Goal: Transaction & Acquisition: Purchase product/service

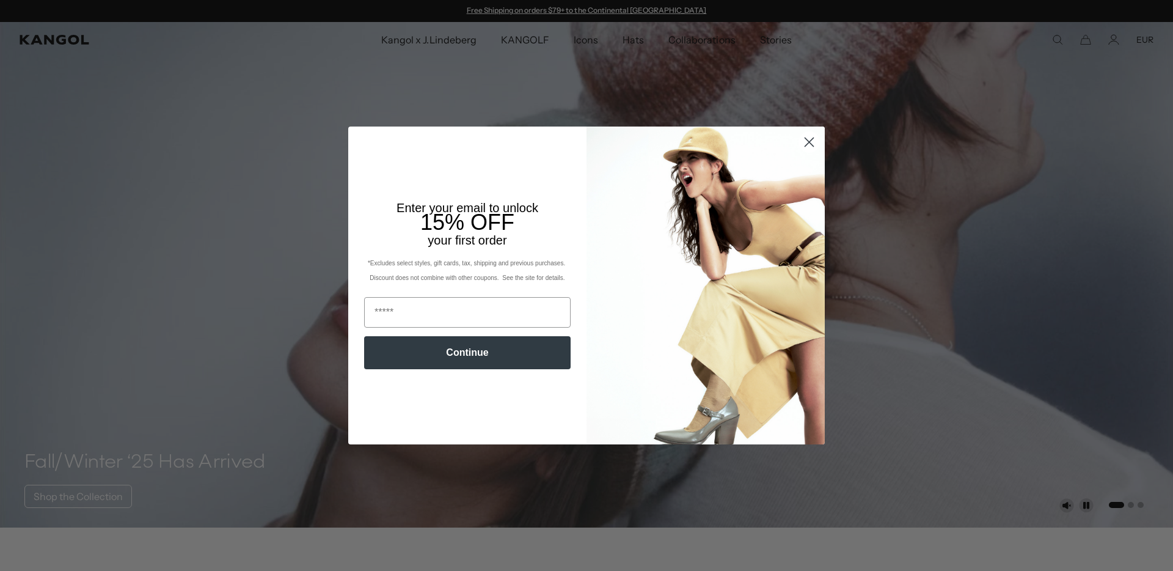
click at [802, 140] on circle "Close dialog" at bounding box center [809, 142] width 20 height 20
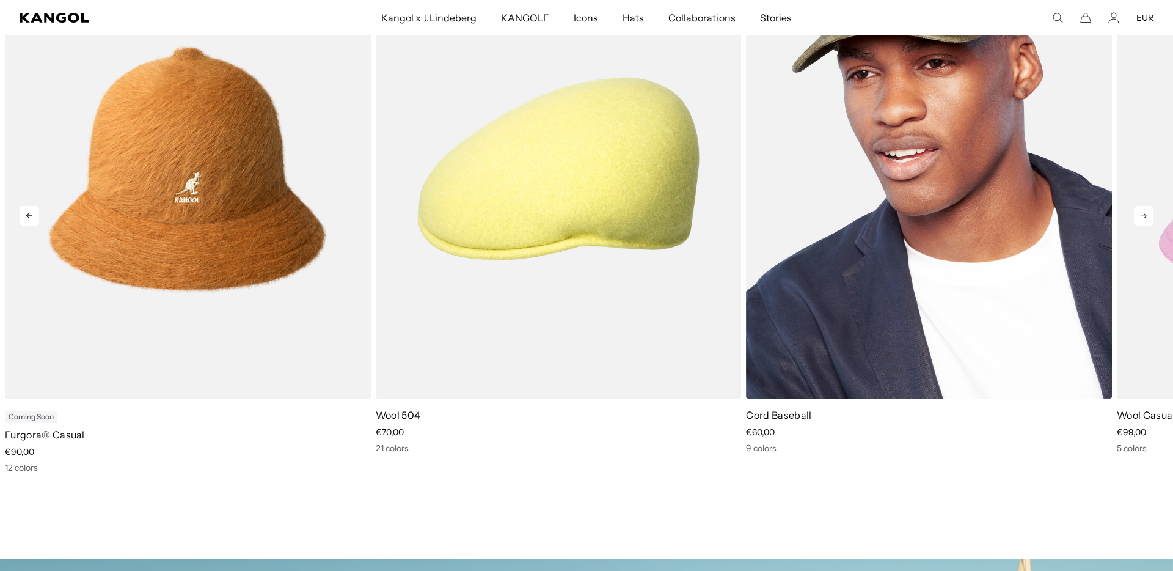
click at [778, 142] on img "3 of 11" at bounding box center [929, 168] width 366 height 459
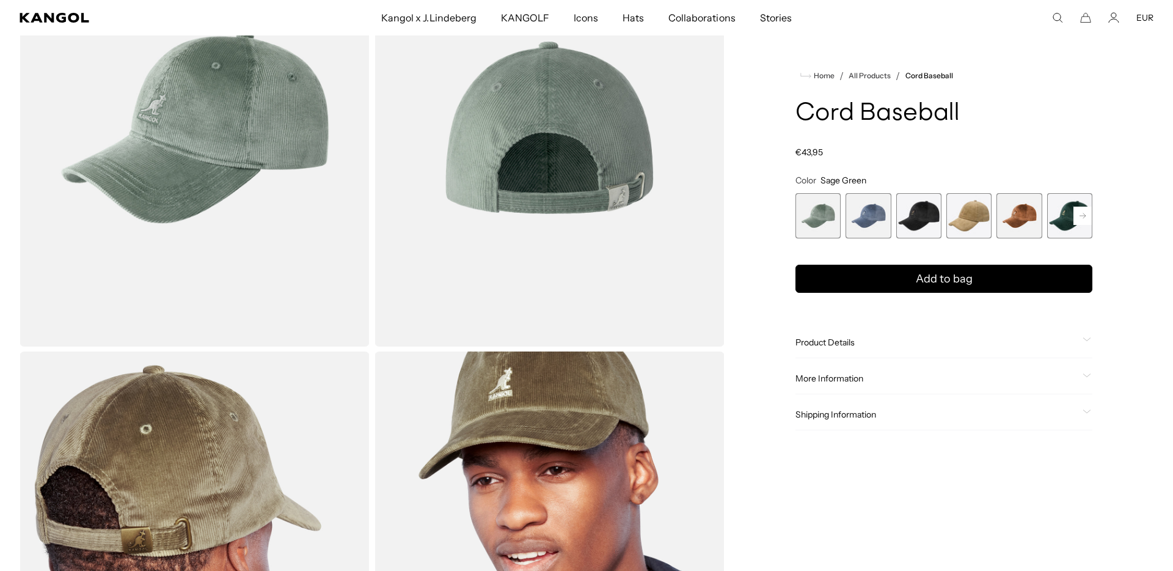
click at [886, 112] on h1 "Cord Baseball" at bounding box center [944, 113] width 297 height 27
copy div "Cord Baseball"
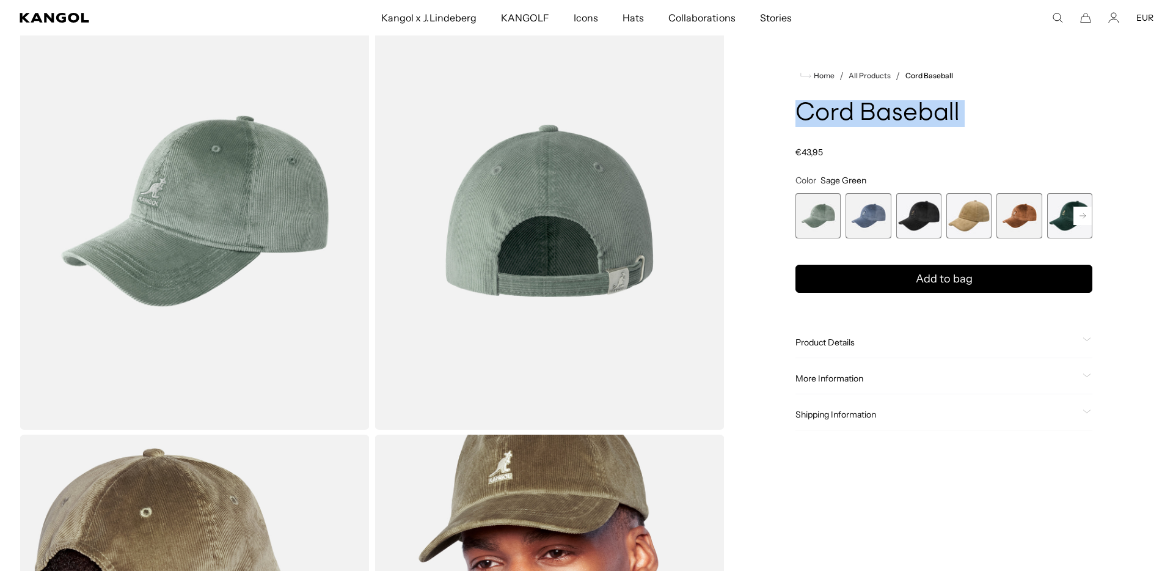
click at [1063, 209] on span "6 of 9" at bounding box center [1069, 215] width 45 height 45
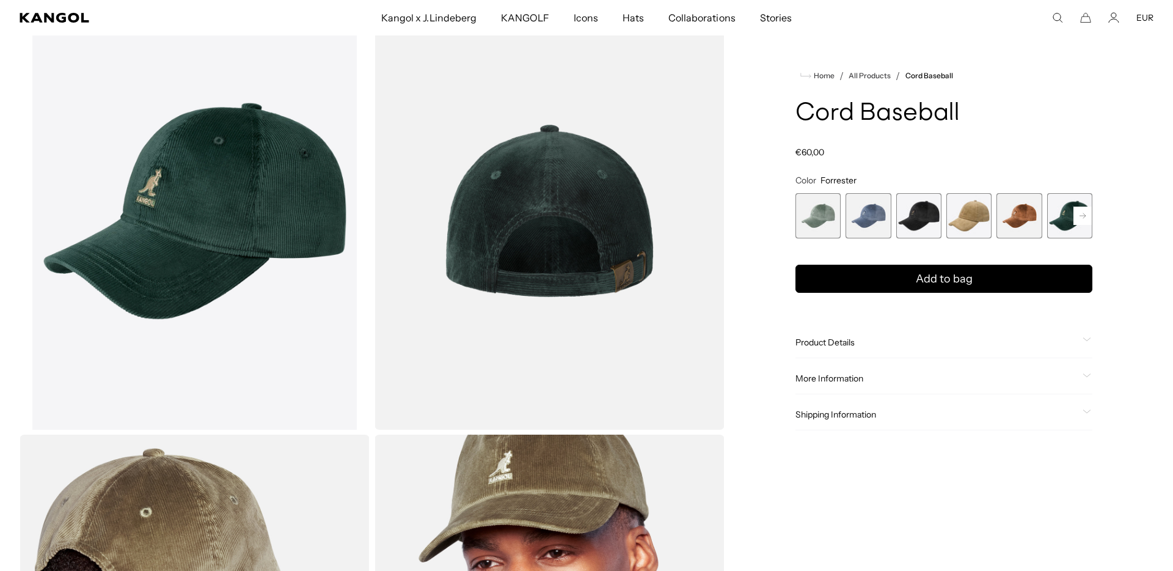
click at [1088, 219] on rect at bounding box center [1083, 216] width 18 height 18
click at [1024, 222] on span "7 of 9" at bounding box center [1019, 215] width 45 height 45
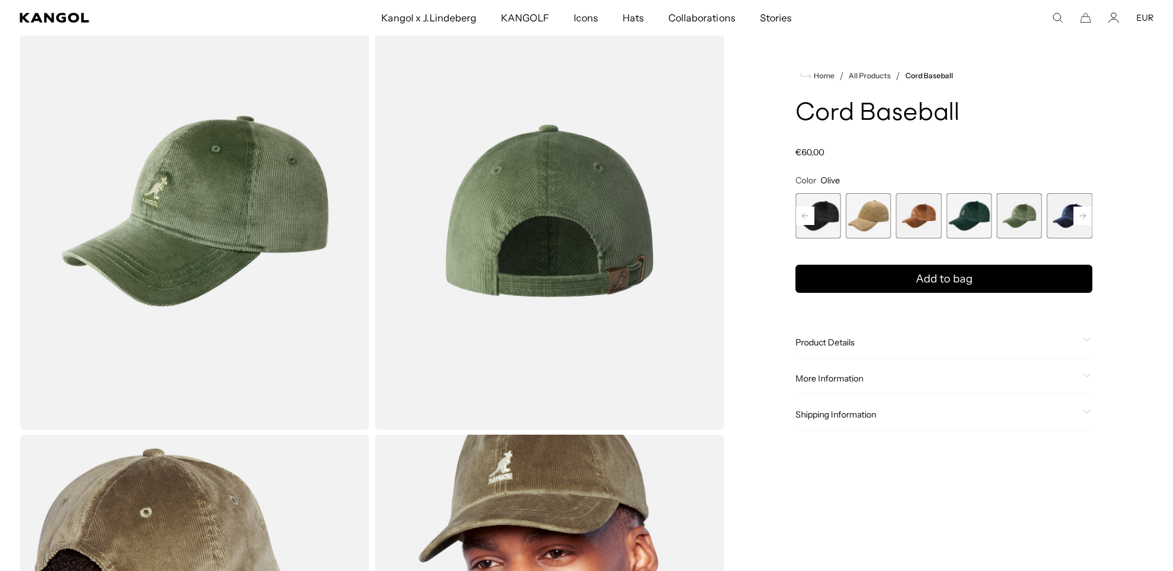
scroll to position [0, 252]
click at [906, 222] on span "5 of 9" at bounding box center [918, 215] width 45 height 45
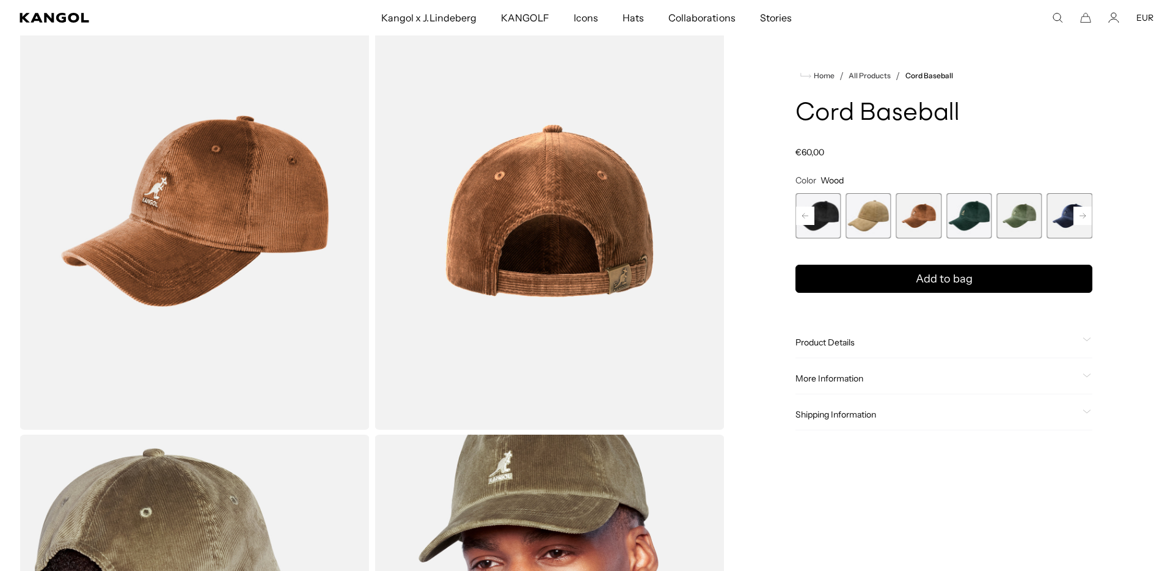
click at [1081, 219] on rect at bounding box center [1083, 216] width 18 height 18
click at [1054, 214] on span "9 of 9" at bounding box center [1069, 215] width 45 height 45
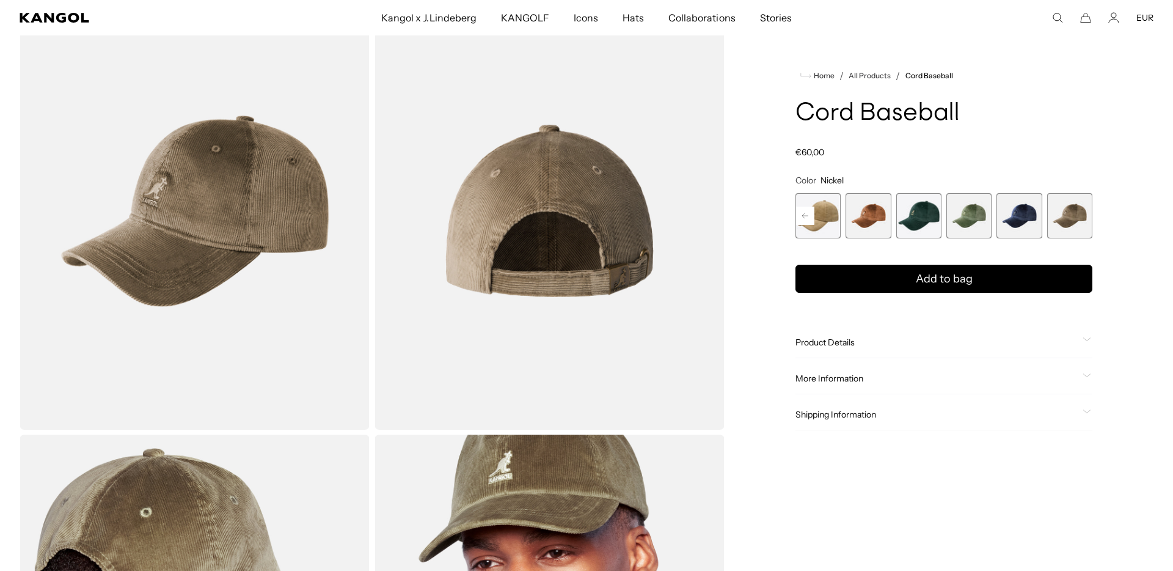
scroll to position [0, 252]
click at [970, 329] on div "Product Details The Cord Baseball features soft unstructured panels and an adju…" at bounding box center [944, 342] width 297 height 31
click at [917, 217] on span "6 of 9" at bounding box center [918, 215] width 45 height 45
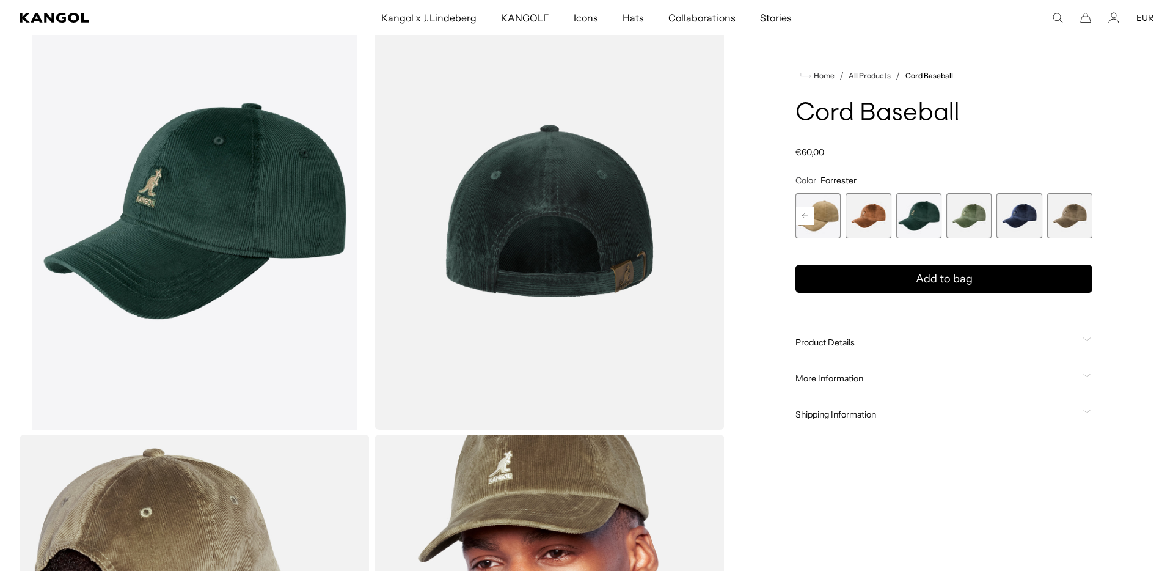
click at [965, 218] on span "7 of 9" at bounding box center [968, 215] width 45 height 45
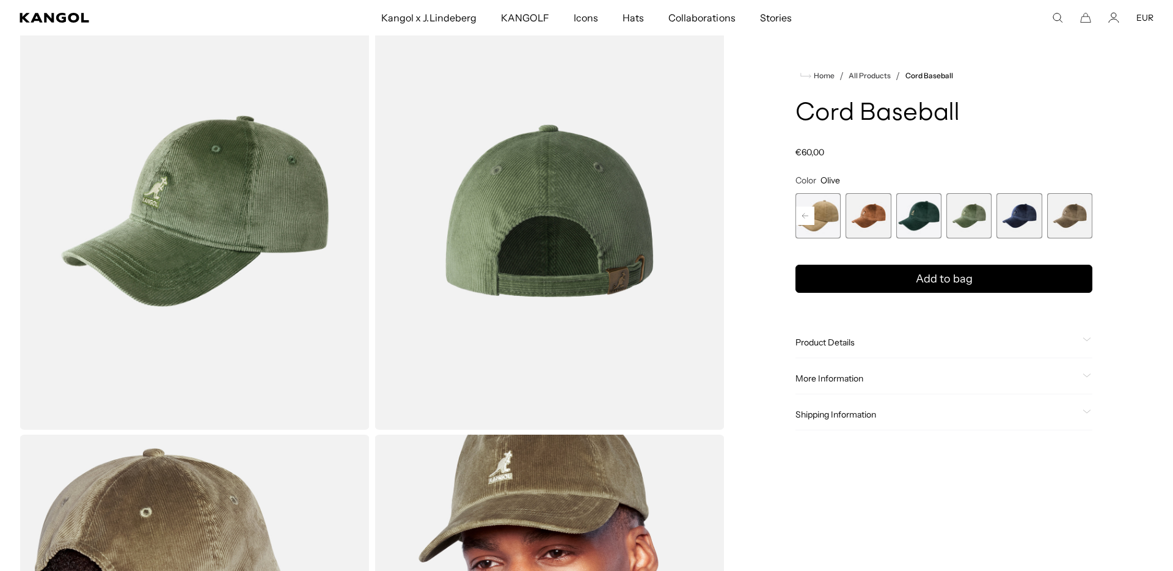
click at [1016, 221] on span "8 of 9" at bounding box center [1019, 215] width 45 height 45
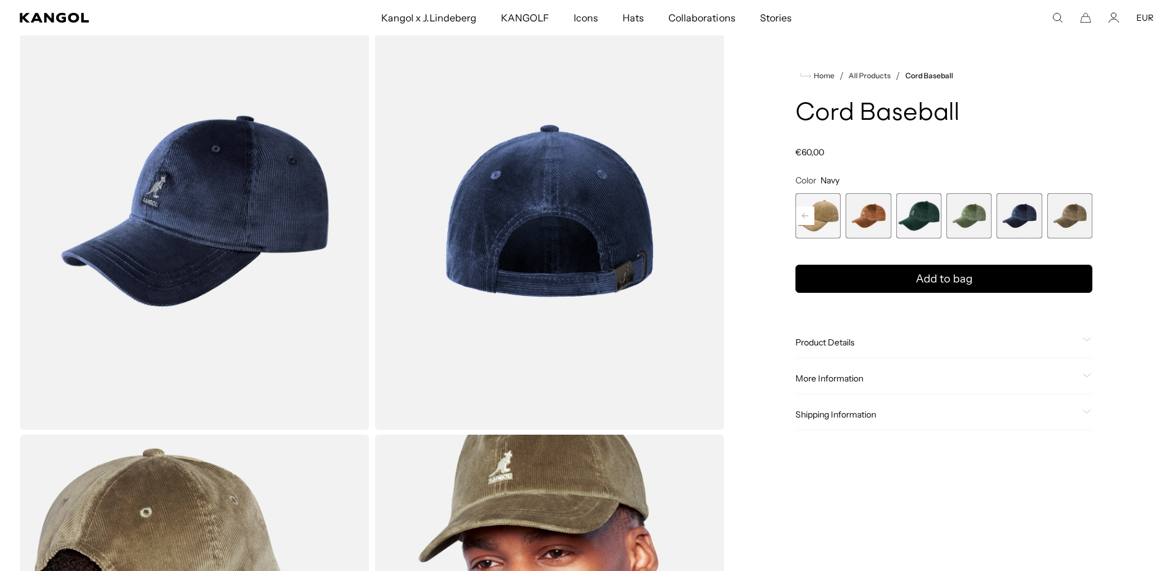
click at [809, 216] on rect at bounding box center [805, 216] width 18 height 18
click at [878, 219] on span "3 of 9" at bounding box center [868, 215] width 45 height 45
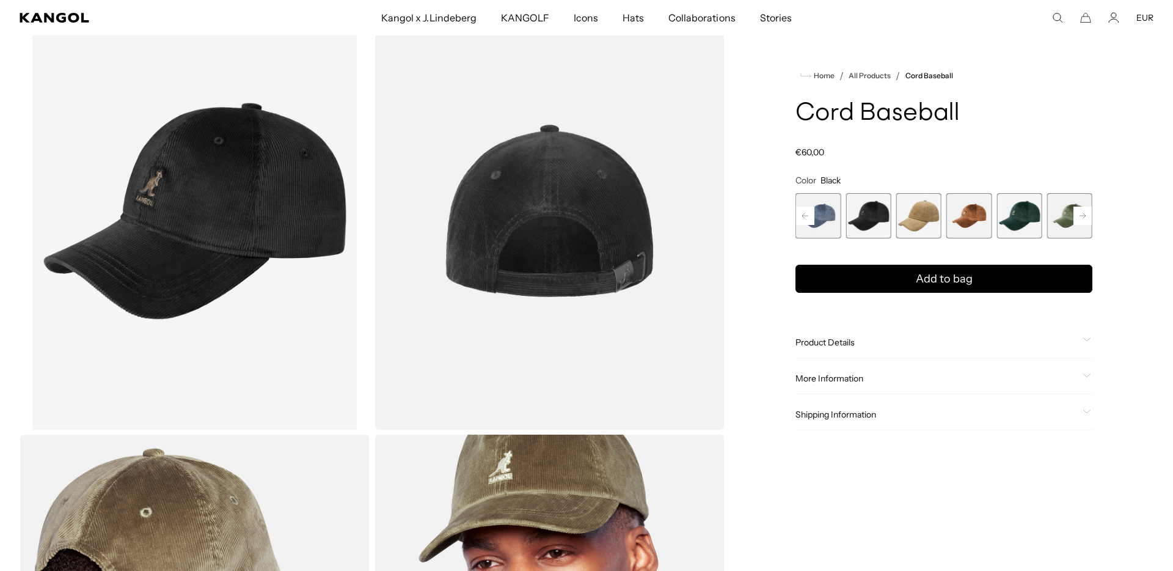
click at [824, 216] on span "2 of 9" at bounding box center [818, 215] width 45 height 45
click at [803, 208] on rect at bounding box center [805, 216] width 18 height 18
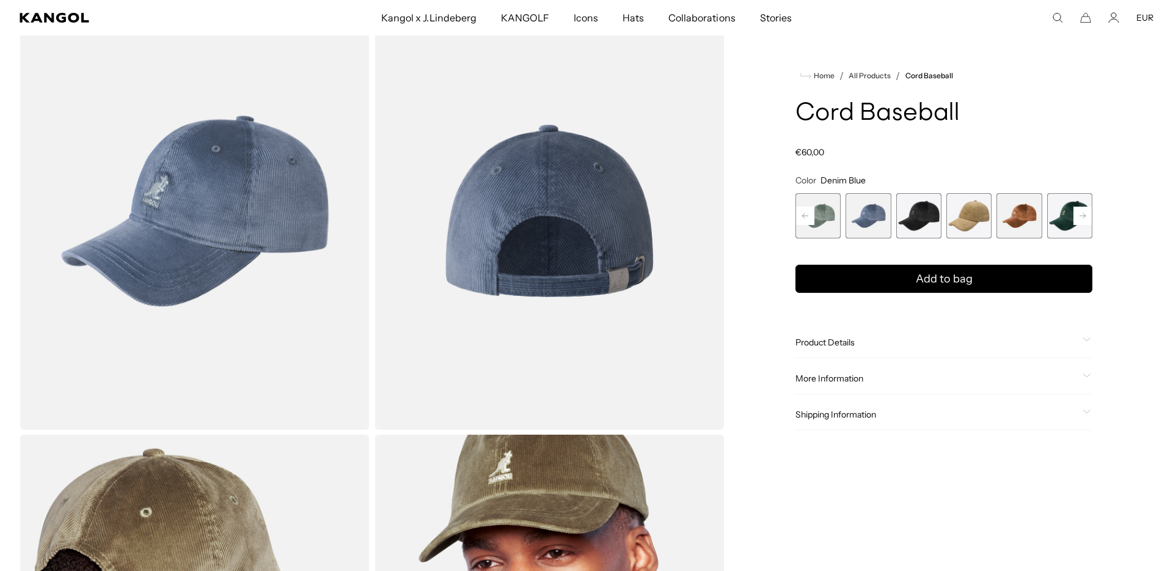
click at [803, 208] on rect at bounding box center [805, 216] width 18 height 18
click at [803, 208] on div "Previous Next Sage Green Variant sold out or unavailable Denim Blue Variant sol…" at bounding box center [944, 215] width 297 height 45
click at [820, 214] on span "1 of 9" at bounding box center [818, 215] width 45 height 45
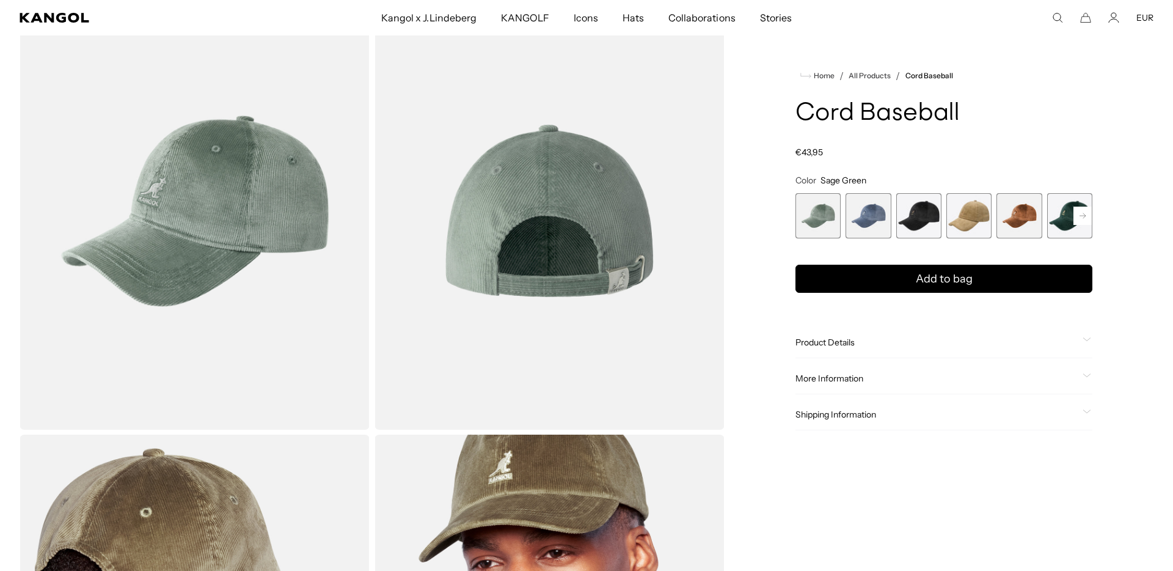
scroll to position [0, 252]
click at [866, 219] on span "2 of 9" at bounding box center [868, 215] width 45 height 45
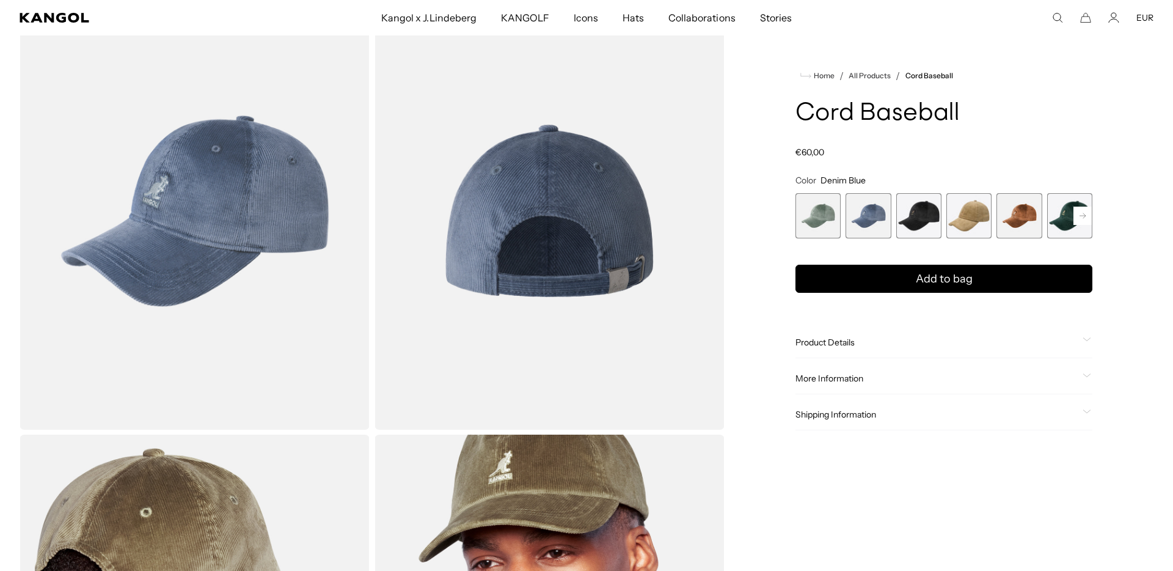
click at [911, 218] on span "3 of 9" at bounding box center [918, 215] width 45 height 45
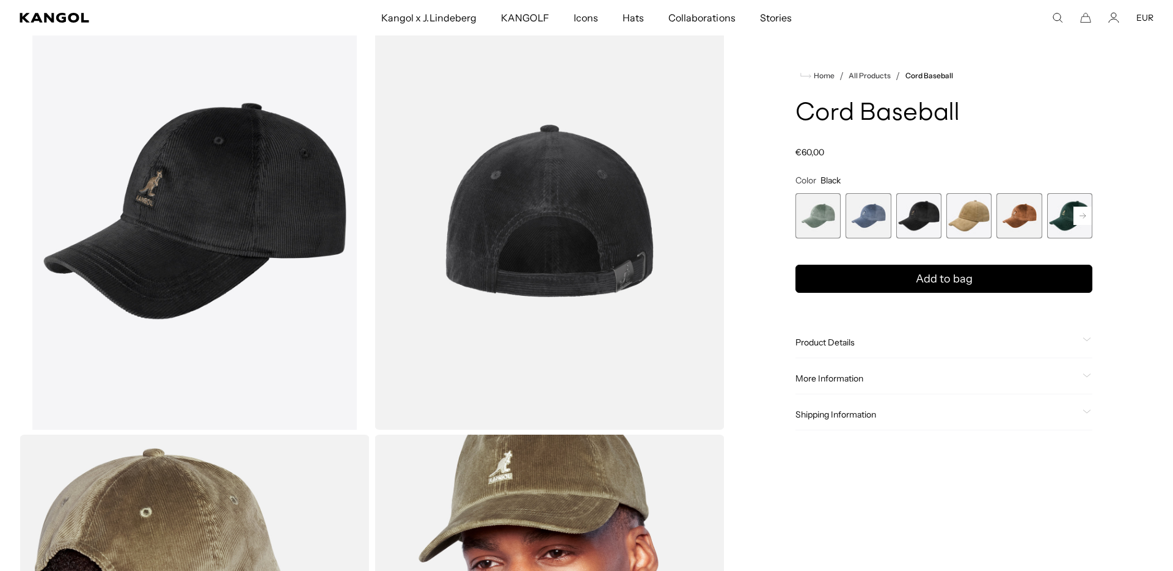
click at [939, 215] on span "3 of 9" at bounding box center [918, 215] width 45 height 45
click at [951, 219] on span "4 of 9" at bounding box center [968, 215] width 45 height 45
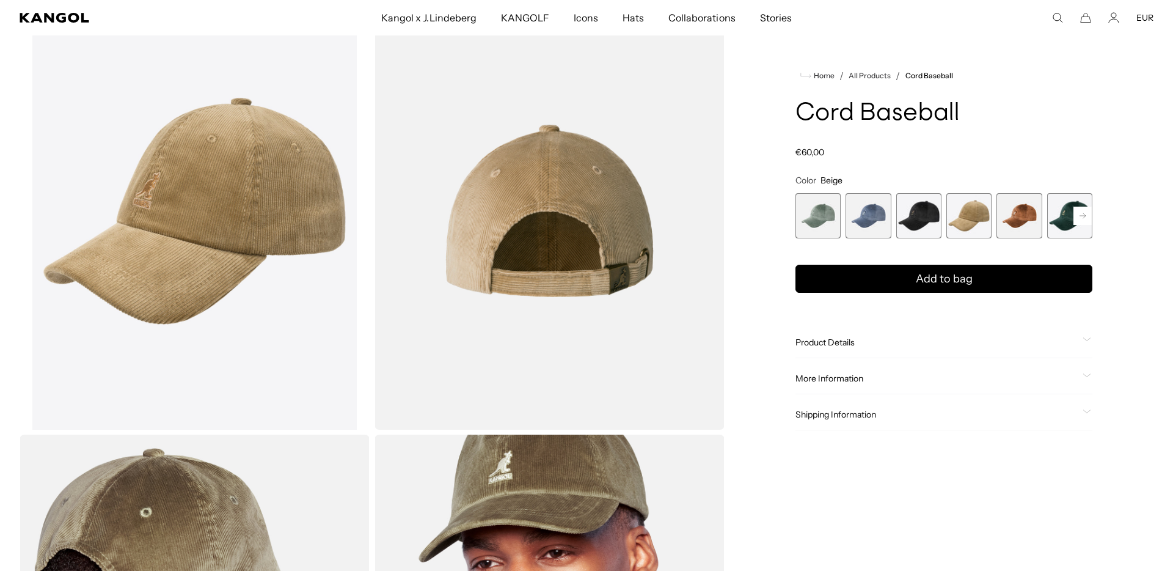
drag, startPoint x: 994, startPoint y: 220, endPoint x: 1003, endPoint y: 221, distance: 8.6
click at [998, 221] on div "Sage Green Variant sold out or unavailable Denim Blue Variant sold out or unava…" at bounding box center [944, 215] width 297 height 45
click at [1024, 222] on span "5 of 9" at bounding box center [1019, 215] width 45 height 45
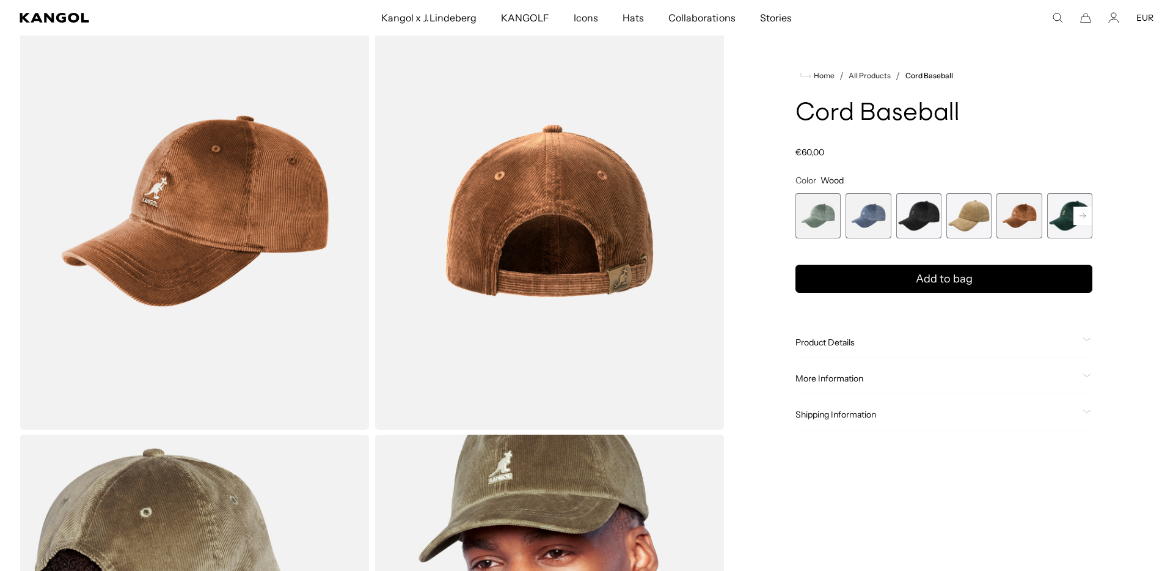
click at [1053, 222] on span "6 of 9" at bounding box center [1069, 215] width 45 height 45
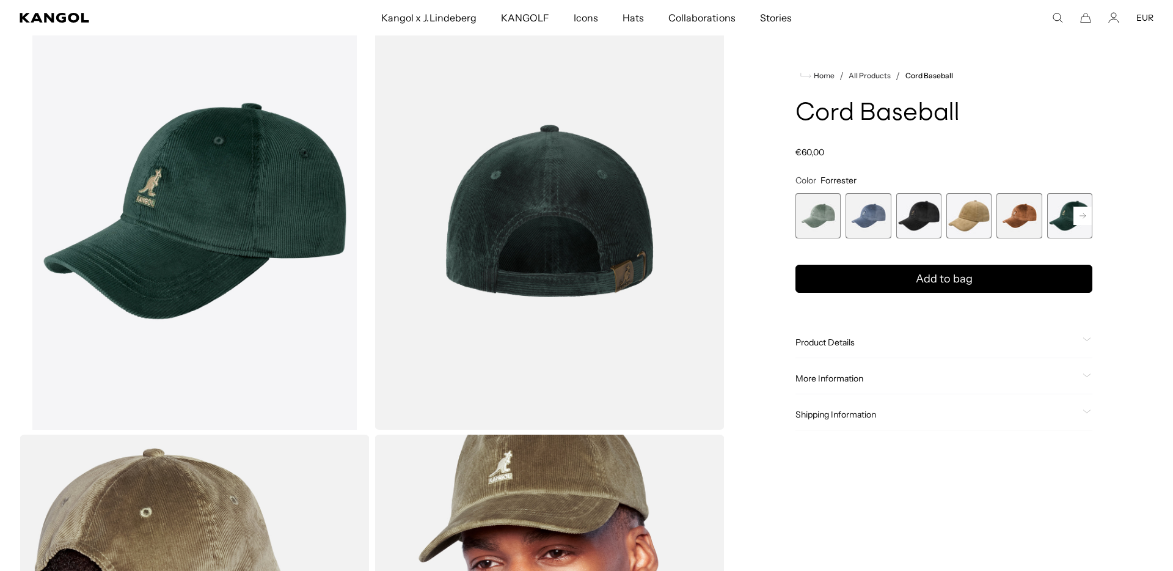
click at [1088, 221] on rect at bounding box center [1083, 216] width 18 height 18
click at [1008, 221] on span "8 of 9" at bounding box center [1019, 215] width 45 height 45
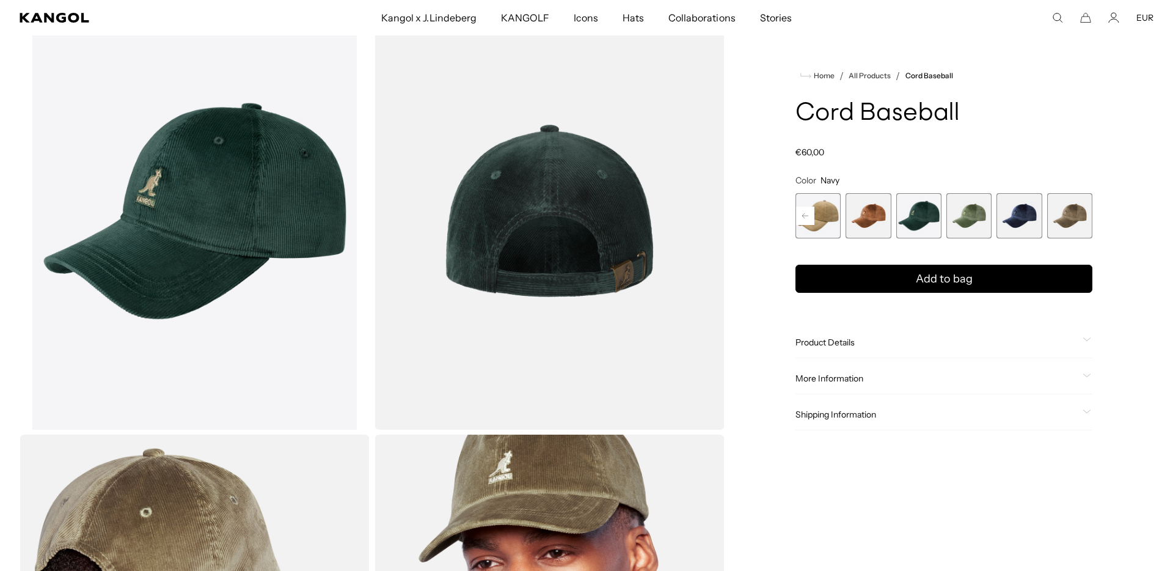
scroll to position [0, 252]
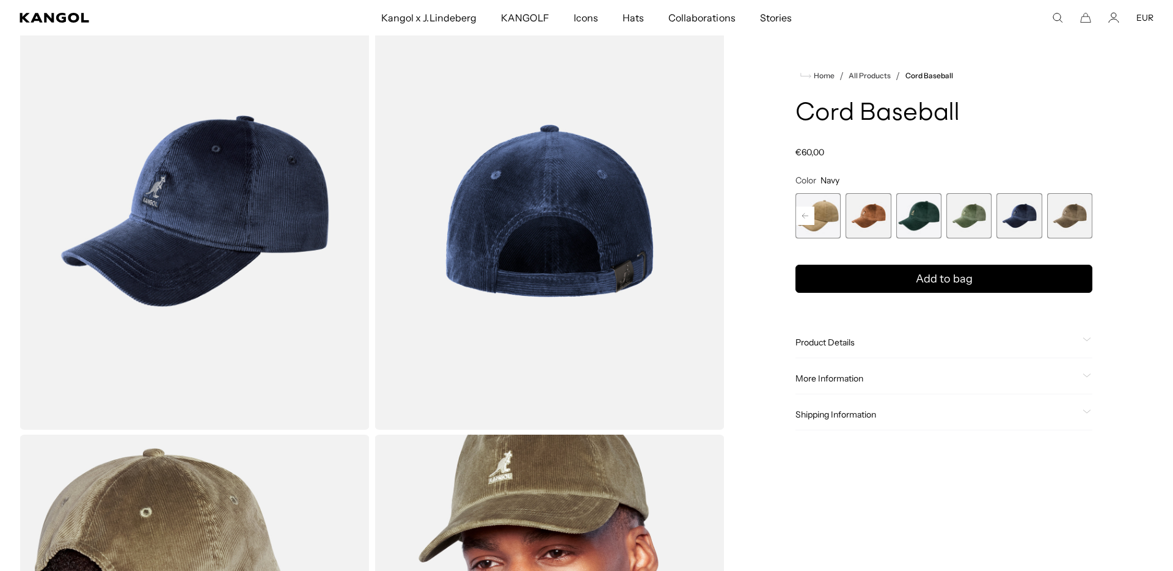
click at [1054, 222] on span "9 of 9" at bounding box center [1069, 215] width 45 height 45
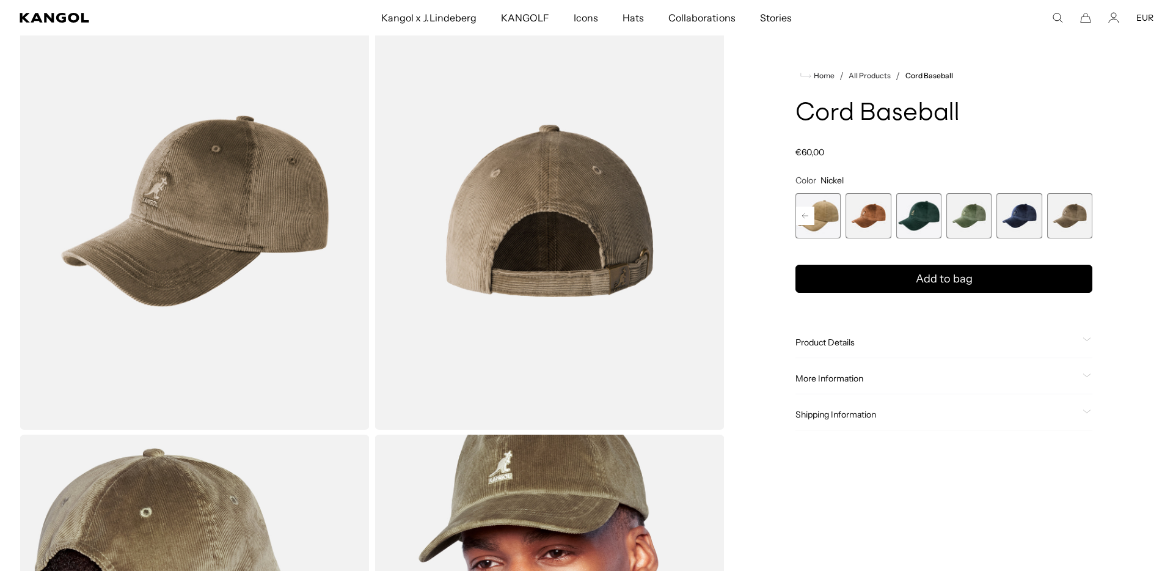
scroll to position [0, 252]
click at [1062, 217] on span "9 of 9" at bounding box center [1069, 215] width 45 height 45
click at [866, 222] on span "5 of 9" at bounding box center [868, 215] width 45 height 45
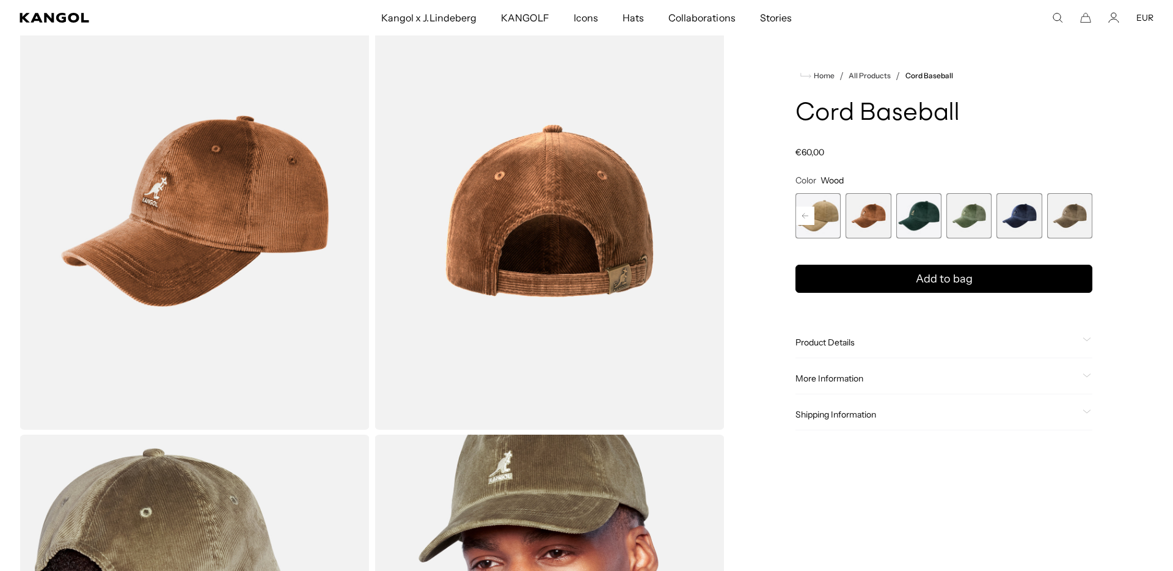
scroll to position [0, 252]
click at [1014, 218] on span "8 of 9" at bounding box center [1019, 215] width 45 height 45
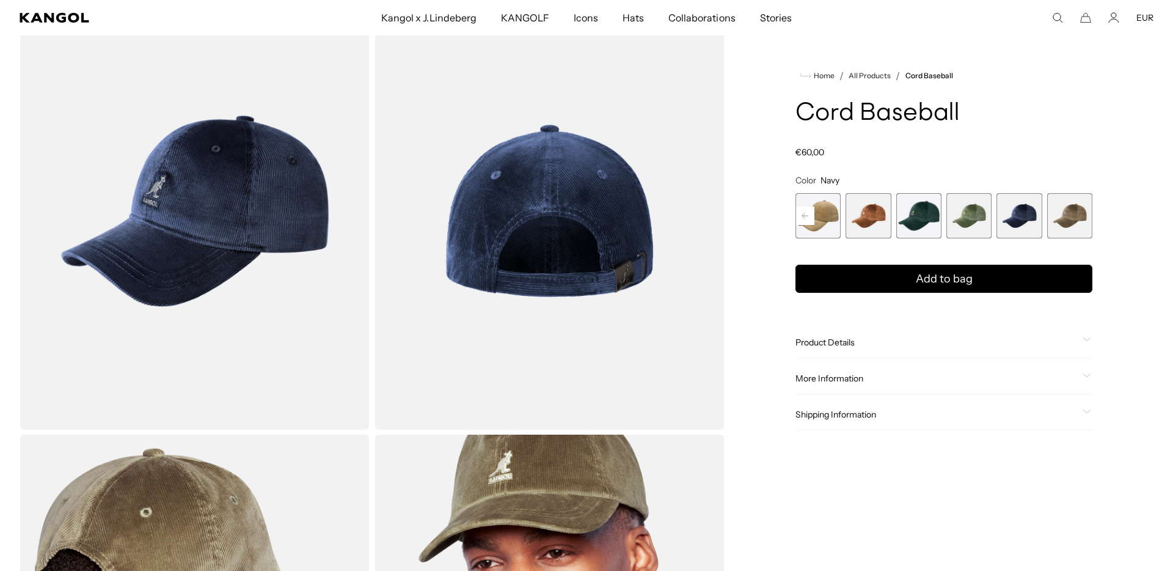
click at [911, 218] on span "6 of 9" at bounding box center [918, 215] width 45 height 45
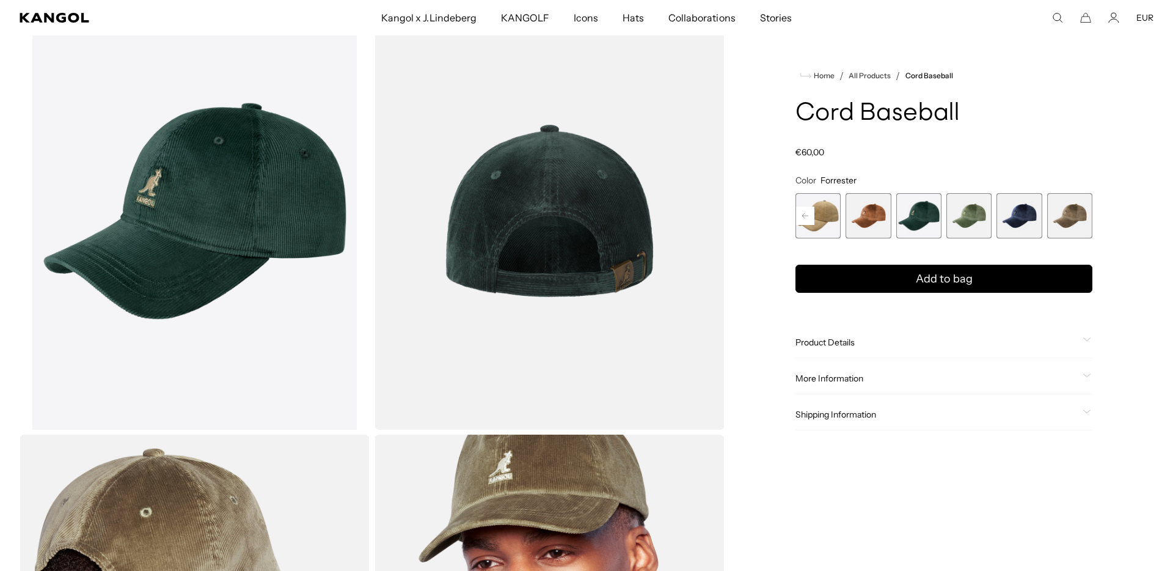
click at [800, 211] on rect at bounding box center [805, 216] width 18 height 18
click at [804, 214] on rect at bounding box center [805, 216] width 18 height 18
click at [862, 218] on span "3 of 9" at bounding box center [868, 215] width 45 height 45
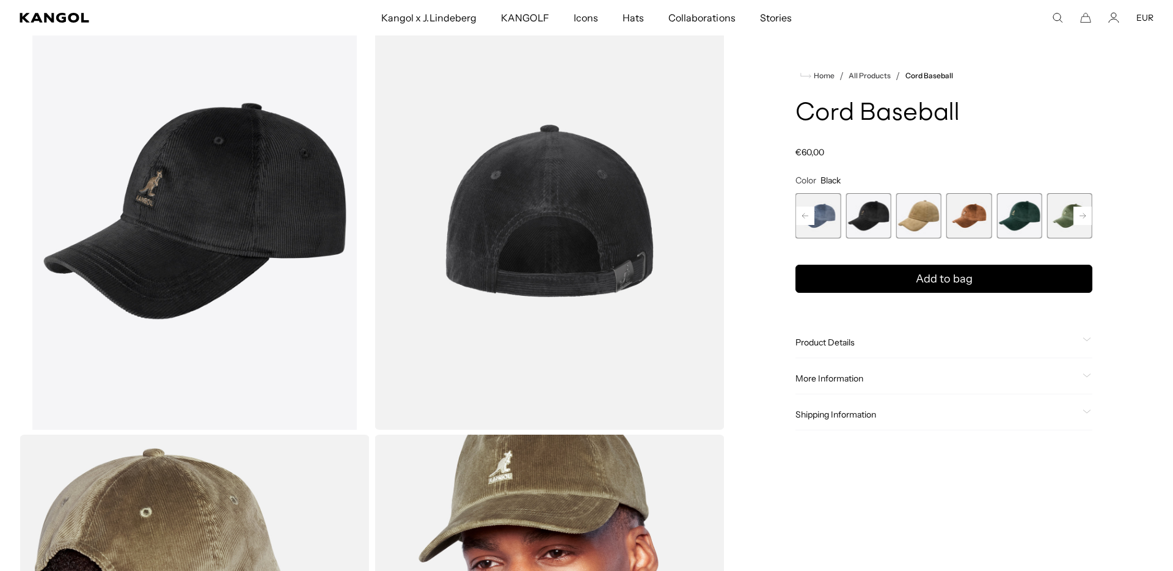
click at [836, 221] on span "2 of 9" at bounding box center [818, 215] width 45 height 45
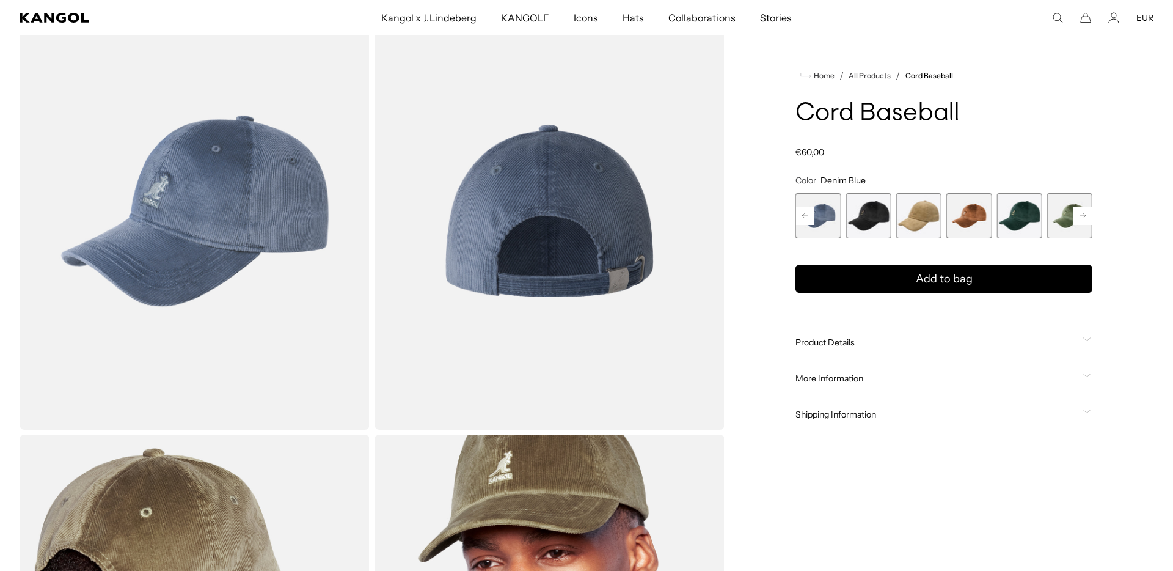
scroll to position [0, 252]
click at [873, 216] on span "3 of 9" at bounding box center [868, 215] width 45 height 45
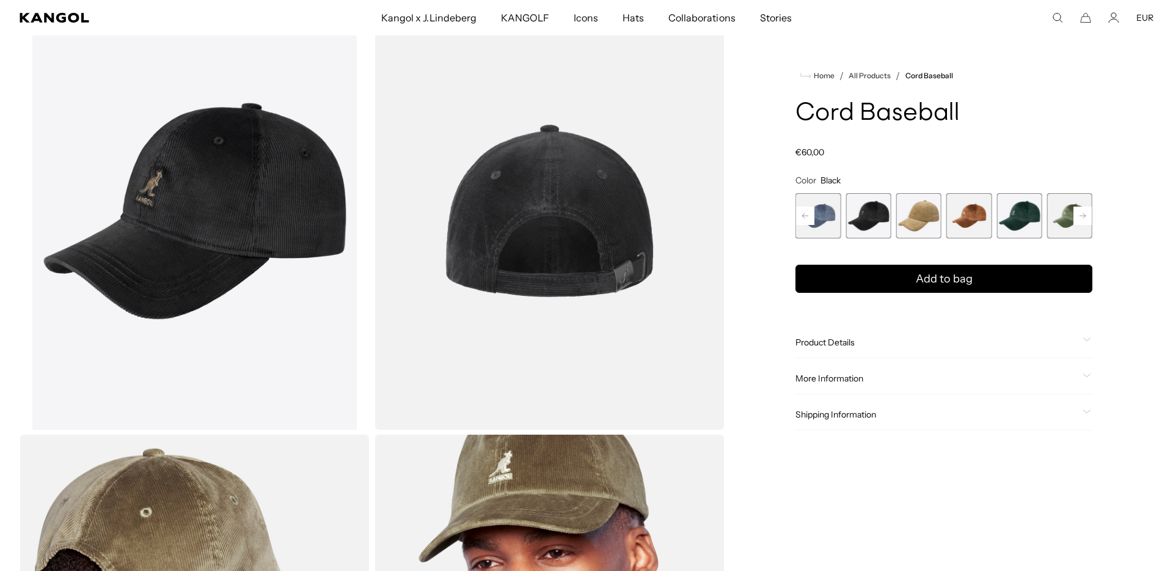
click at [974, 218] on span "5 of 9" at bounding box center [968, 215] width 45 height 45
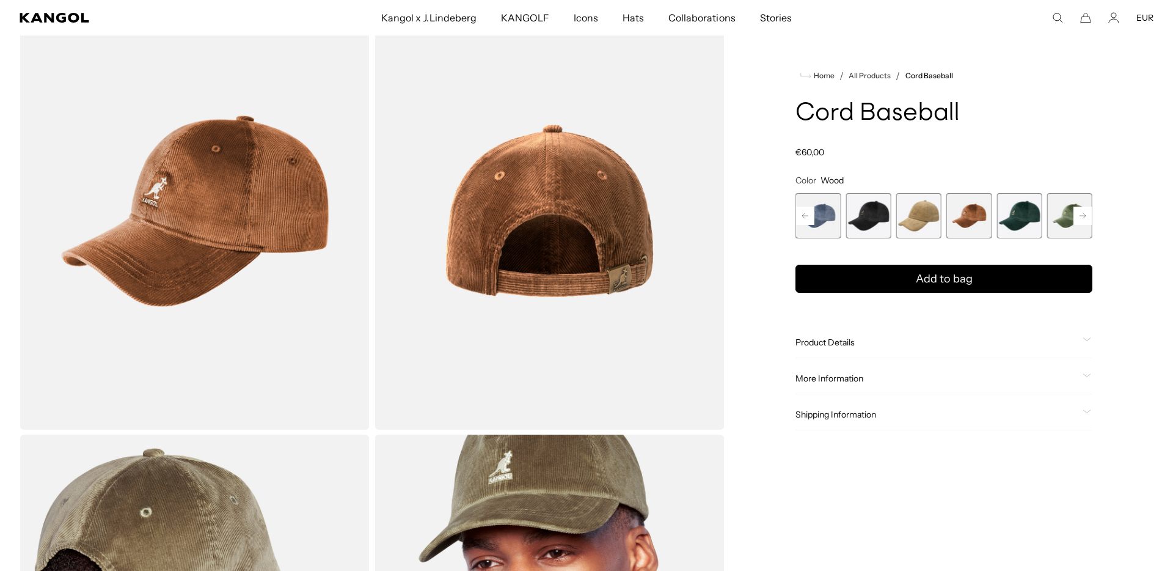
click at [1022, 219] on span "6 of 9" at bounding box center [1019, 215] width 45 height 45
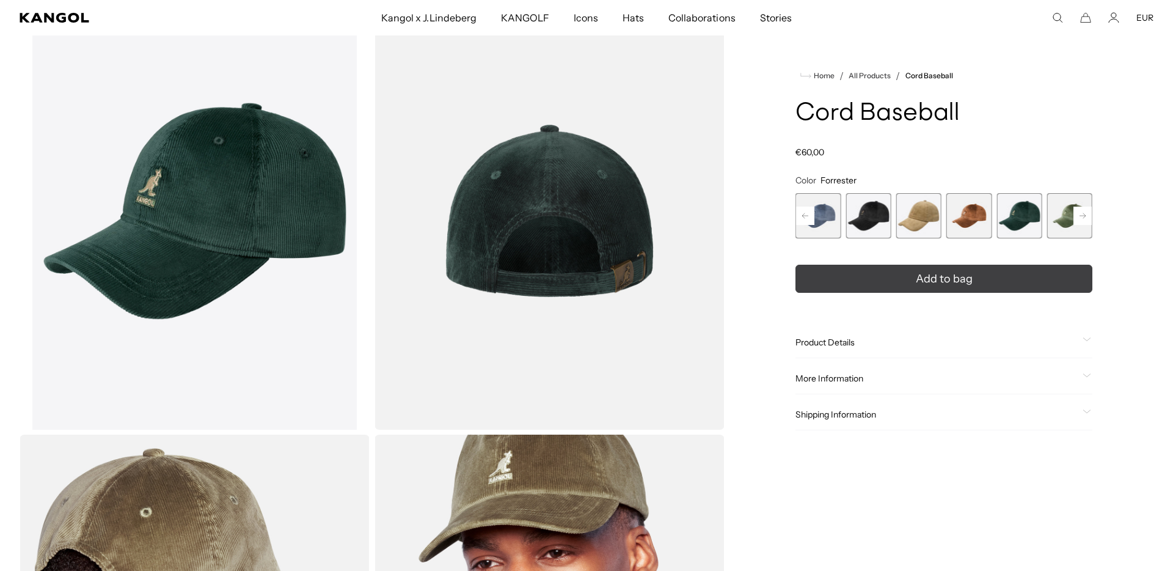
scroll to position [0, 252]
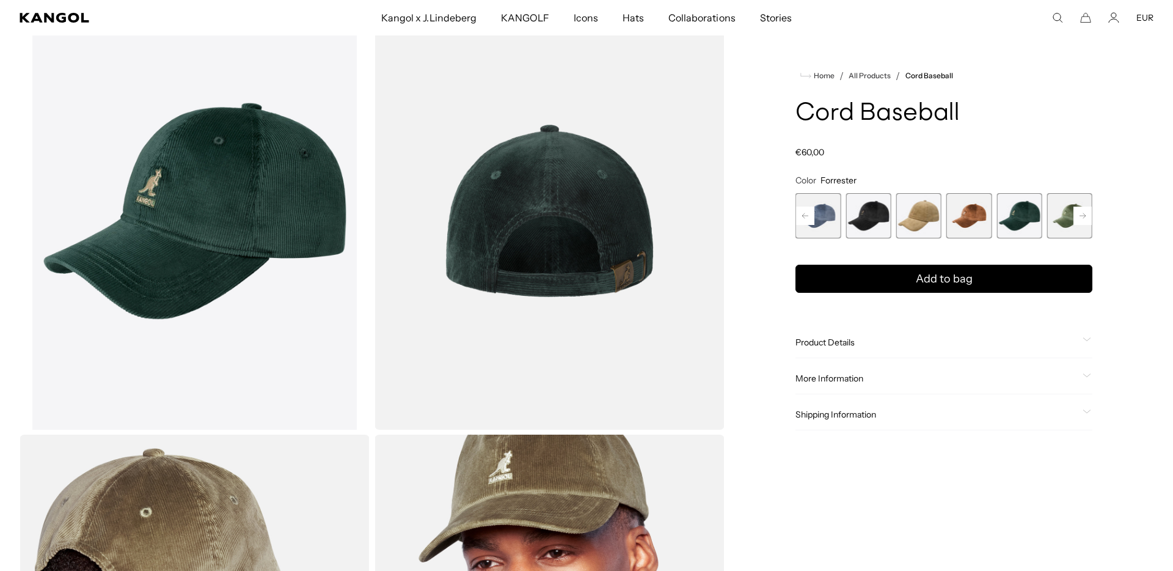
click at [1006, 221] on span "6 of 9" at bounding box center [1019, 215] width 45 height 45
click at [1013, 217] on span "6 of 9" at bounding box center [1019, 215] width 45 height 45
click at [926, 213] on span "4 of 9" at bounding box center [918, 215] width 45 height 45
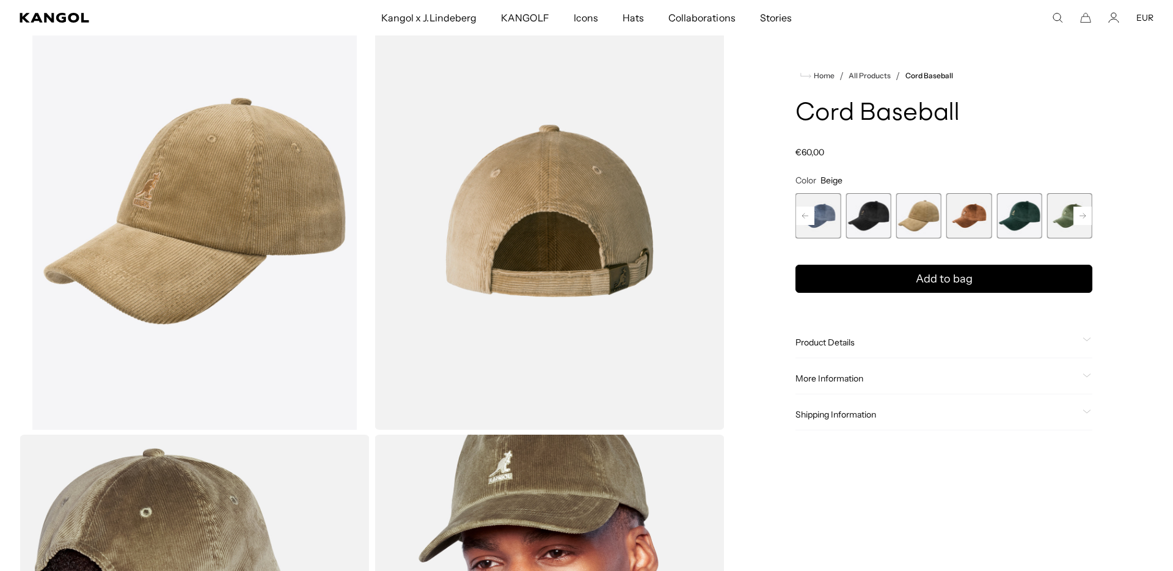
scroll to position [0, 252]
